Goal: Task Accomplishment & Management: Manage account settings

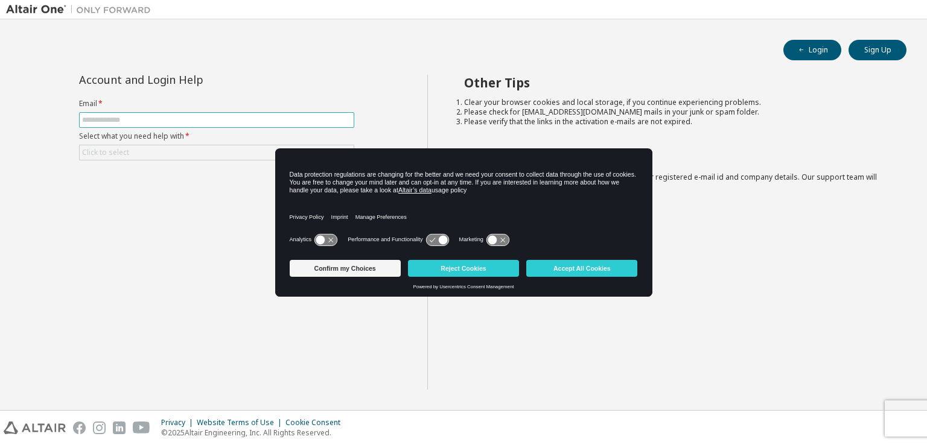
click at [233, 121] on input "text" at bounding box center [216, 120] width 269 height 10
click at [565, 269] on button "Accept All Cookies" at bounding box center [581, 268] width 111 height 17
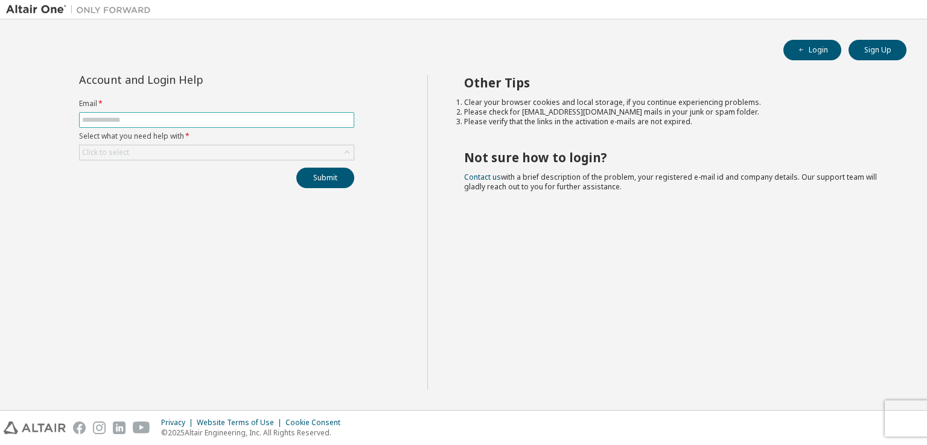
click at [135, 117] on input "text" at bounding box center [216, 120] width 269 height 10
click at [113, 118] on input "text" at bounding box center [216, 120] width 269 height 10
type input "**********"
click at [296, 168] on button "Submit" at bounding box center [325, 178] width 58 height 21
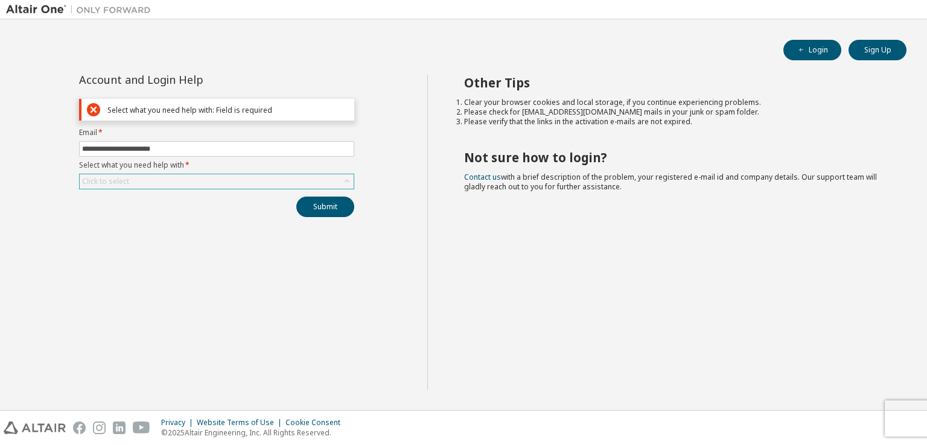
click at [151, 181] on div "Click to select" at bounding box center [217, 181] width 274 height 14
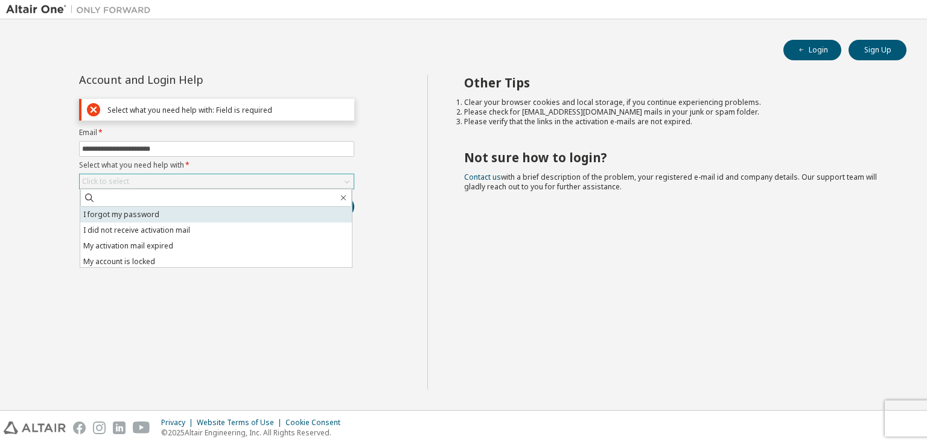
click at [153, 219] on li "I forgot my password" at bounding box center [216, 215] width 272 height 16
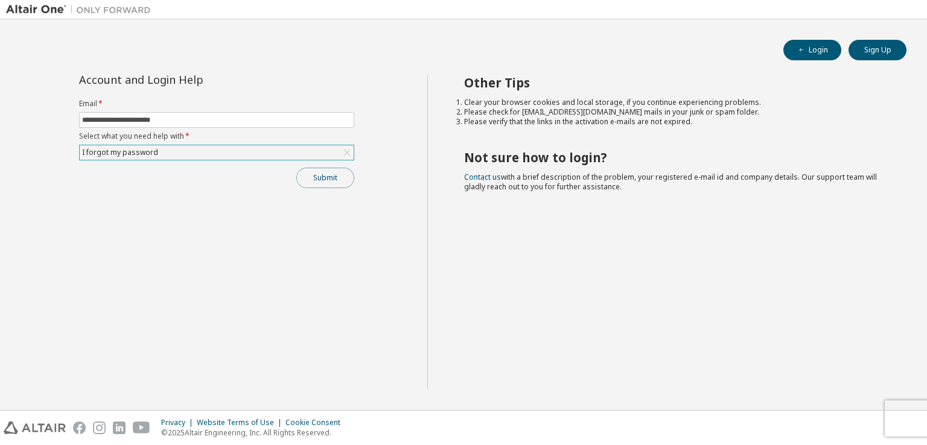
click at [325, 174] on button "Submit" at bounding box center [325, 178] width 58 height 21
